Goal: Task Accomplishment & Management: Use online tool/utility

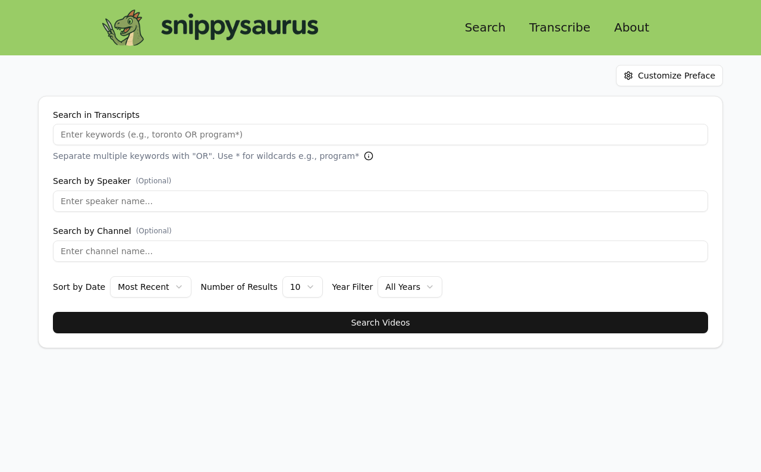
click at [548, 28] on link "Transcribe" at bounding box center [560, 27] width 80 height 21
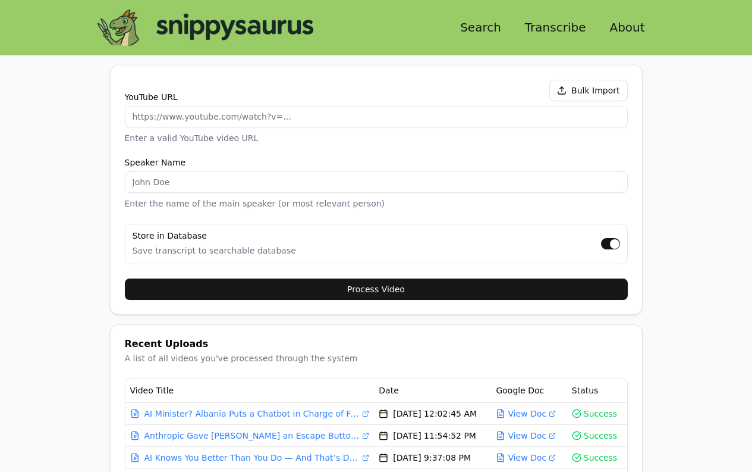
click at [322, 99] on div "YouTube URL Bulk Import" at bounding box center [376, 90] width 503 height 21
click at [320, 109] on input "YouTube URL" at bounding box center [376, 116] width 503 height 21
paste input "[URL][DOMAIN_NAME]"
type input "[URL][DOMAIN_NAME]"
click at [275, 186] on input "Speaker Name" at bounding box center [376, 181] width 503 height 21
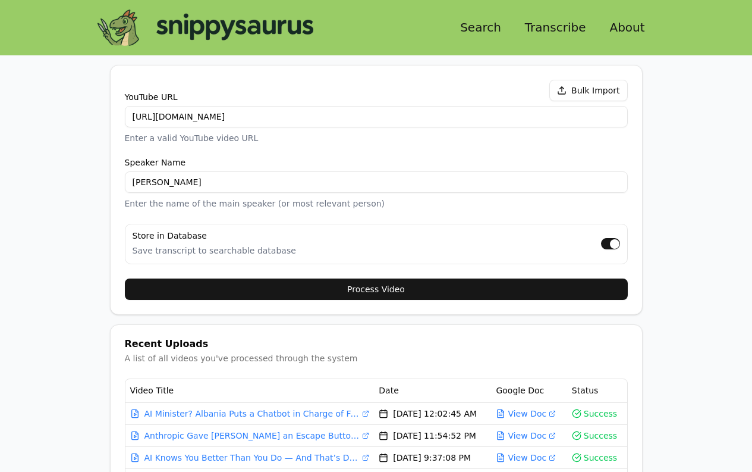
type input "[PERSON_NAME]"
click at [381, 288] on button "Process Video" at bounding box center [376, 288] width 503 height 21
click at [468, 24] on link "Search" at bounding box center [481, 27] width 60 height 21
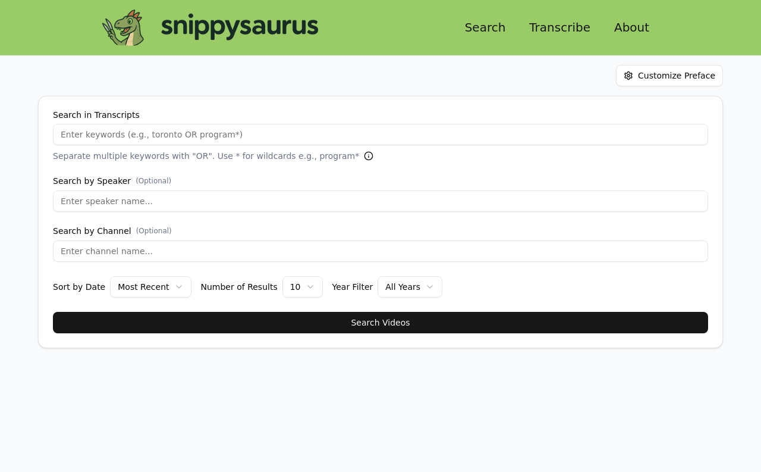
click at [220, 143] on input "Search in Transcripts" at bounding box center [380, 134] width 655 height 21
type input "the"
click at [416, 319] on button "Search Videos" at bounding box center [380, 322] width 655 height 21
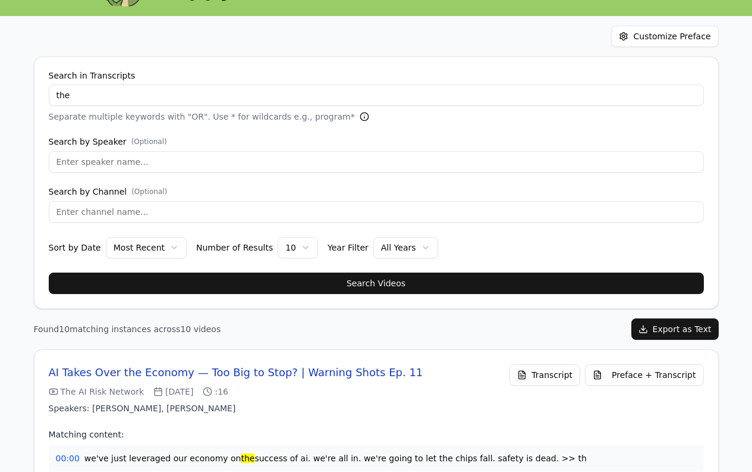
scroll to position [62, 0]
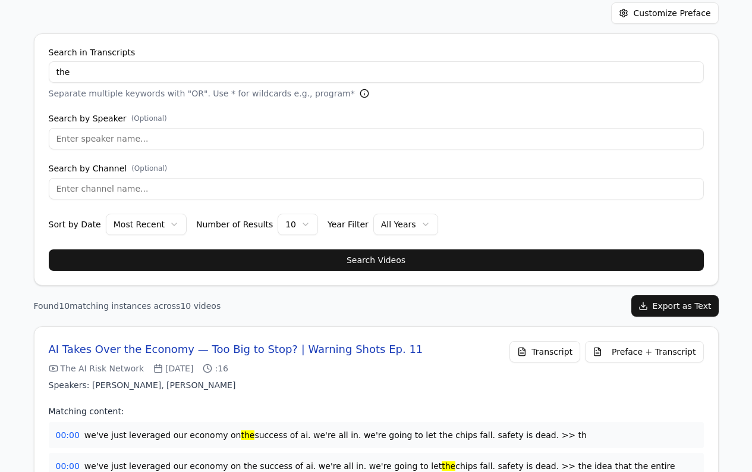
click at [616, 359] on button "Preface + Transcript" at bounding box center [644, 351] width 118 height 21
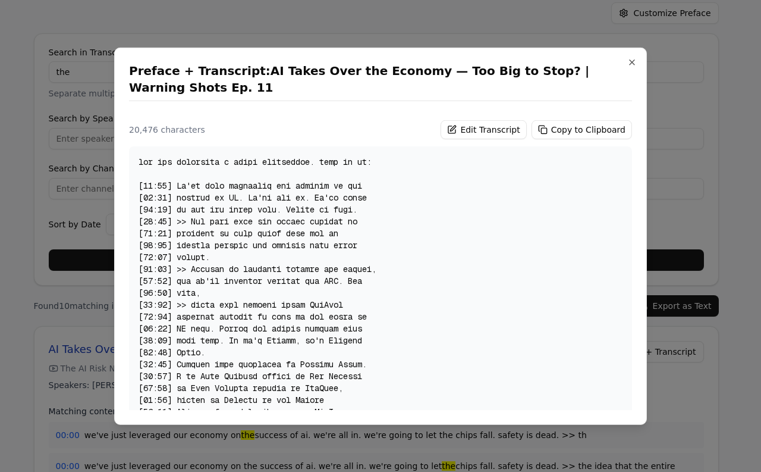
click at [566, 120] on button "Copy to Clipboard" at bounding box center [582, 129] width 101 height 19
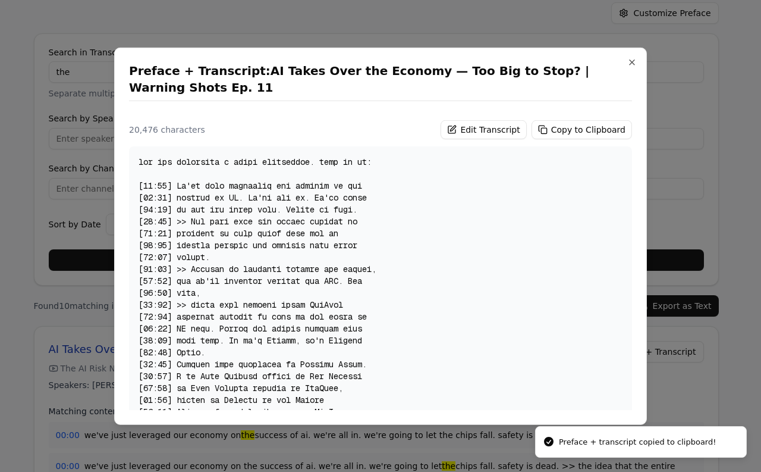
click at [373, 21] on div at bounding box center [380, 236] width 761 height 472
